Goal: Check status: Check status

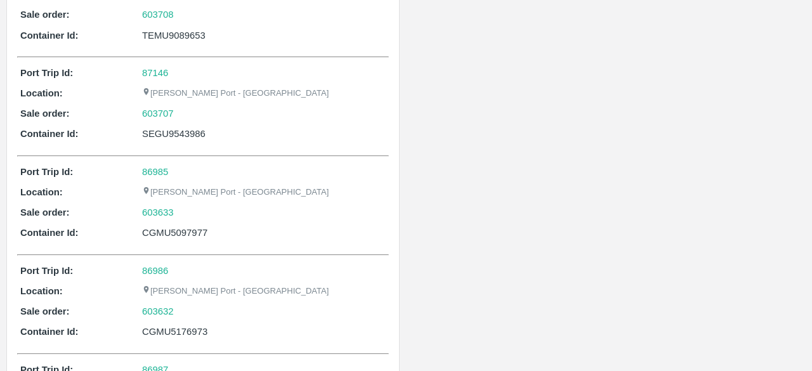
scroll to position [428, 0]
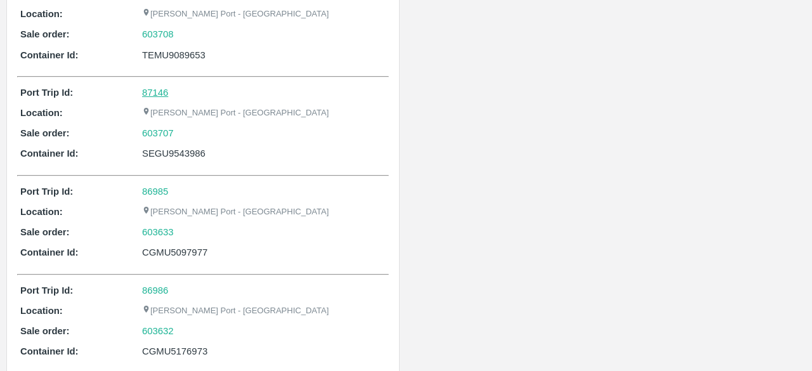
click at [157, 88] on link "87146" at bounding box center [155, 93] width 26 height 10
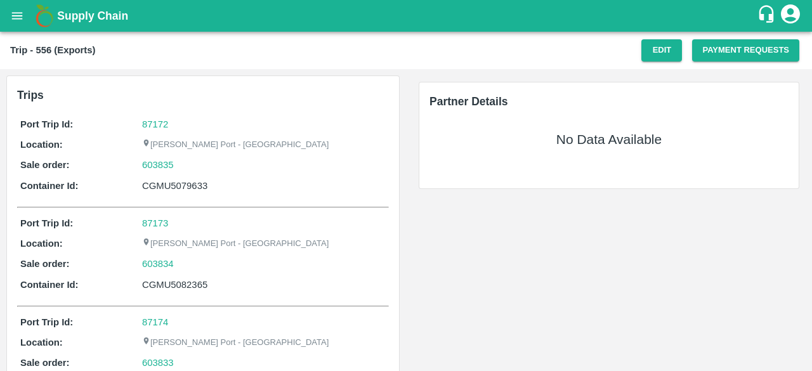
scroll to position [148, 0]
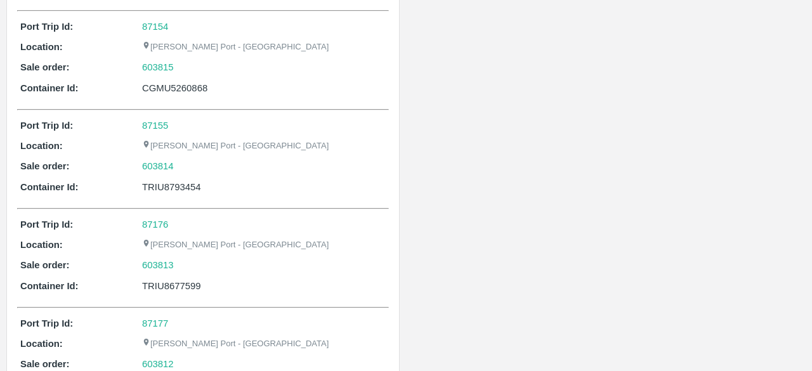
scroll to position [247, 0]
